Goal: Task Accomplishment & Management: Manage account settings

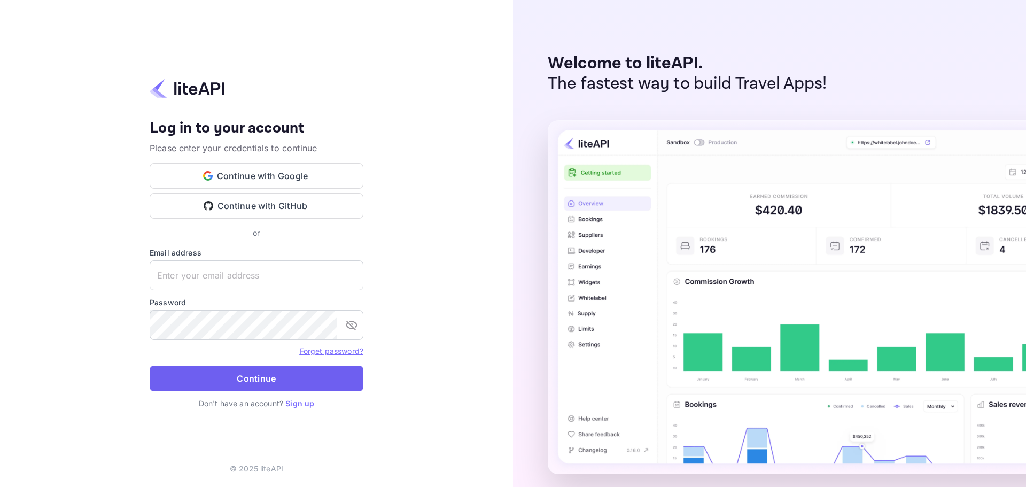
type input "[EMAIL_ADDRESS][DOMAIN_NAME]"
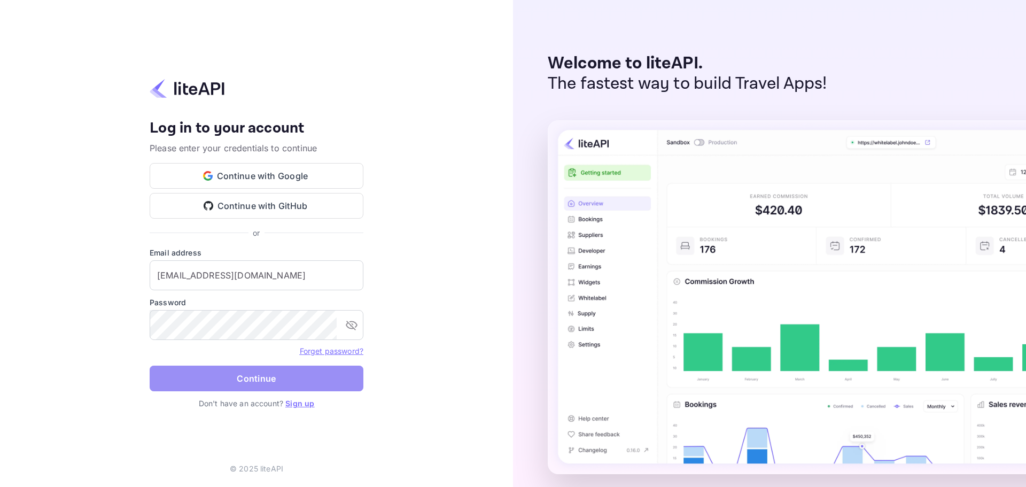
click at [262, 384] on button "Continue" at bounding box center [257, 379] width 214 height 26
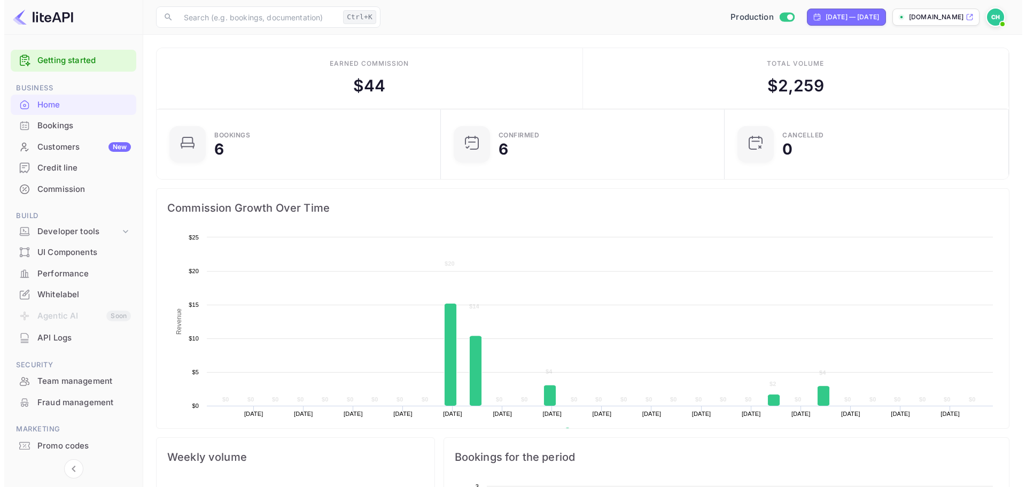
scroll to position [166, 269]
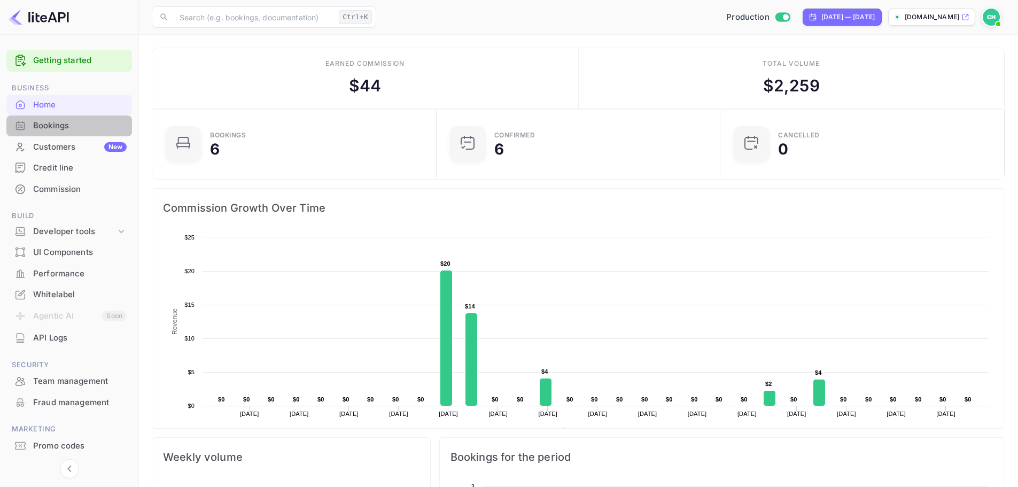
click at [60, 125] on div "Bookings" at bounding box center [80, 126] width 94 height 12
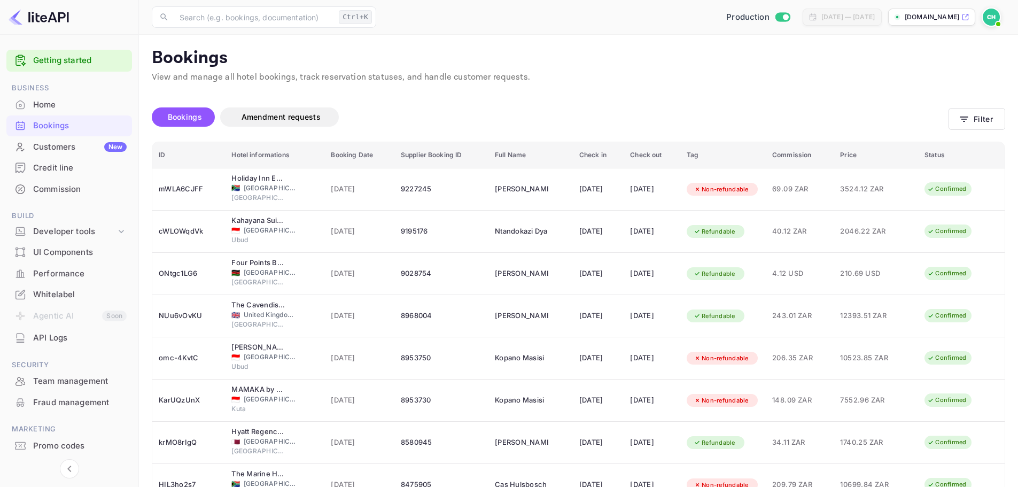
click at [60, 298] on div "Whitelabel" at bounding box center [80, 295] width 94 height 12
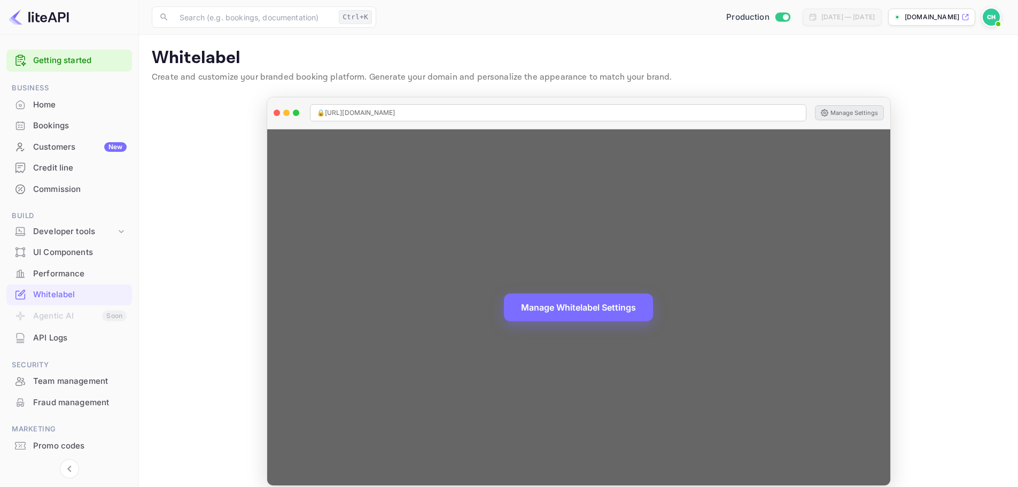
click at [840, 113] on button "Manage Settings" at bounding box center [849, 112] width 69 height 15
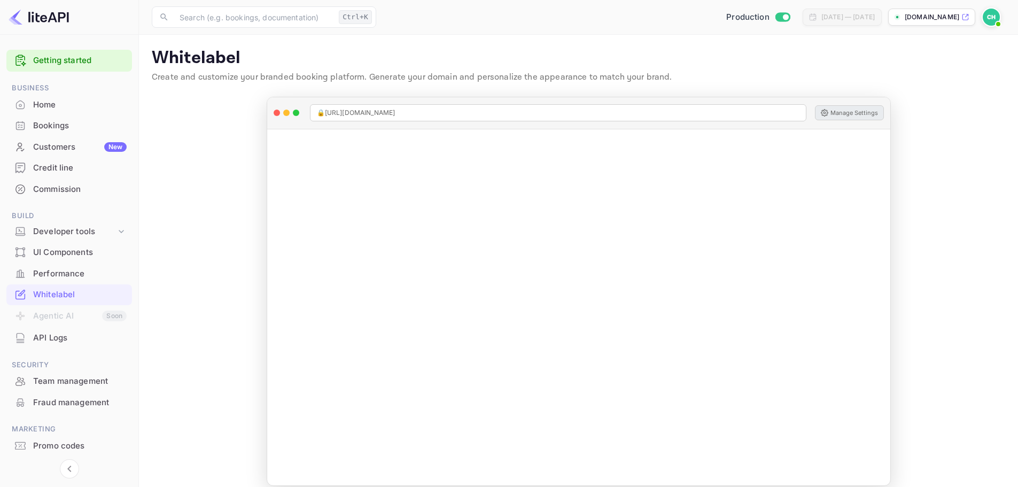
click at [992, 12] on img at bounding box center [991, 17] width 17 height 17
click at [920, 103] on div "Logout" at bounding box center [939, 111] width 123 height 26
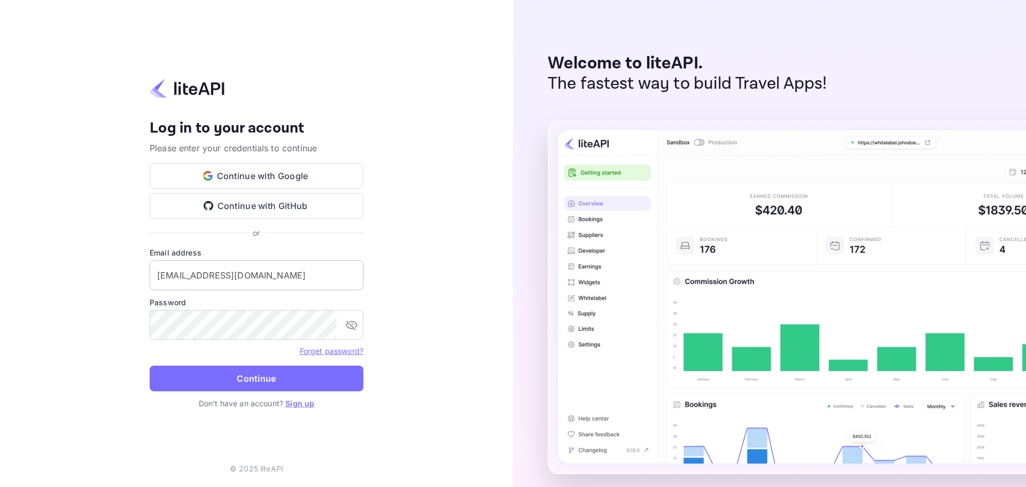
click at [269, 277] on input "[EMAIL_ADDRESS][DOMAIN_NAME]" at bounding box center [257, 275] width 214 height 30
type input "[EMAIL_ADDRESS][DOMAIN_NAME]"
click at [259, 373] on button "Continue" at bounding box center [257, 379] width 214 height 26
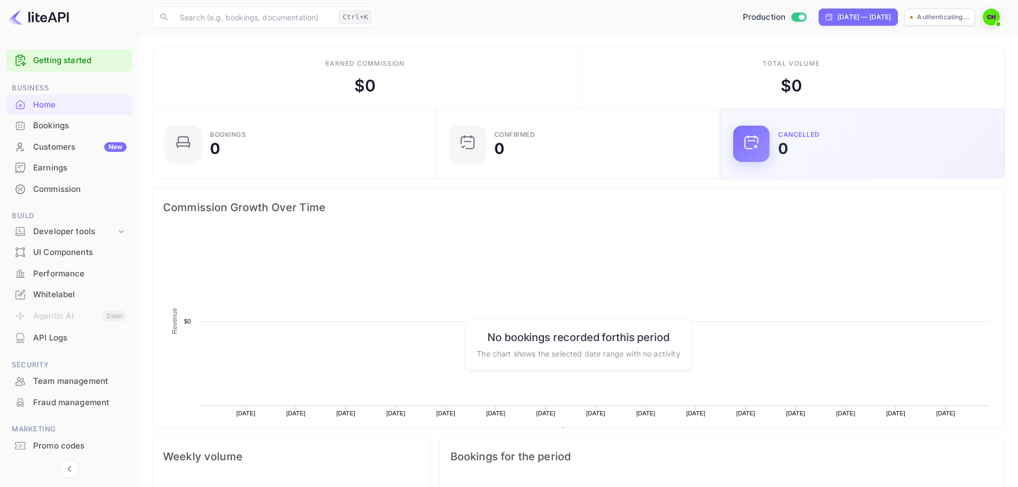
scroll to position [166, 269]
